Goal: Download file/media

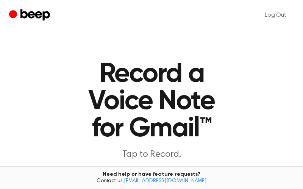
click at [262, 141] on main "Record a Voice Note for Gmail™ Tap to Record. Tired of copying and pasting? Use…" at bounding box center [151, 147] width 303 height 295
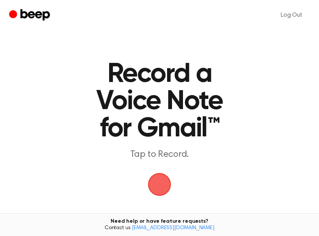
click at [153, 174] on span "button" at bounding box center [159, 184] width 31 height 31
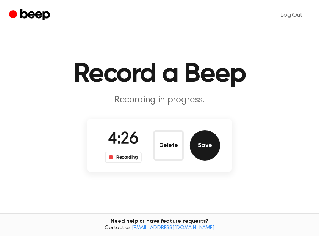
click at [203, 145] on button "Save" at bounding box center [205, 145] width 30 height 30
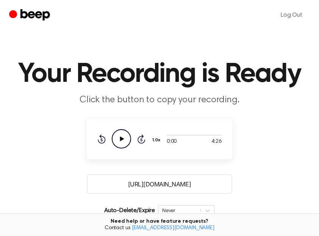
click at [169, 188] on input "[URL][DOMAIN_NAME]" at bounding box center [159, 184] width 145 height 20
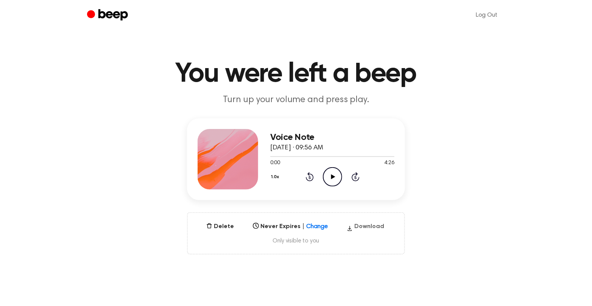
click at [359, 224] on button "Download" at bounding box center [366, 228] width 44 height 12
